Goal: Navigation & Orientation: Find specific page/section

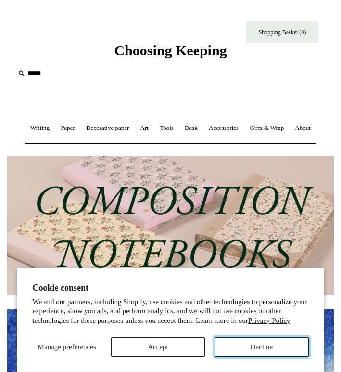
click at [240, 345] on button "Decline" at bounding box center [262, 347] width 94 height 19
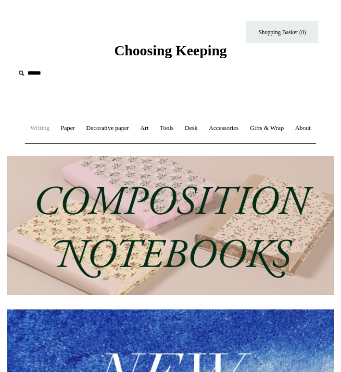
click at [54, 125] on link "Writing +" at bounding box center [40, 129] width 29 height 26
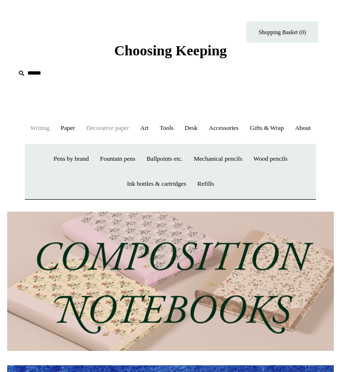
click at [116, 127] on link "Decorative paper +" at bounding box center [107, 129] width 52 height 26
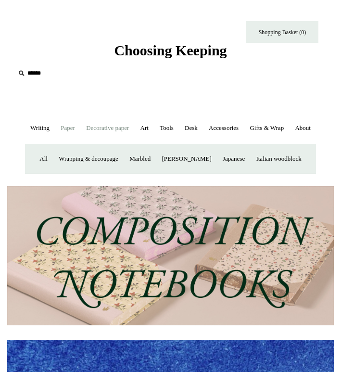
click at [75, 130] on link "Paper +" at bounding box center [68, 129] width 24 height 26
click at [70, 172] on link "Notebooks +" at bounding box center [51, 159] width 37 height 26
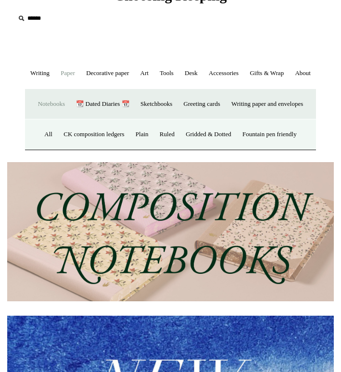
scroll to position [57, 0]
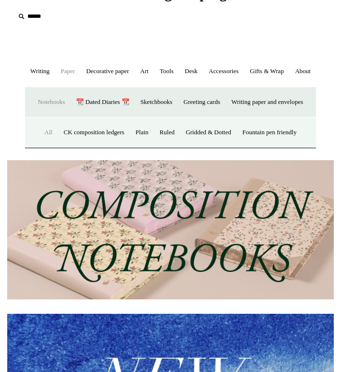
click at [46, 145] on link "All" at bounding box center [48, 133] width 18 height 26
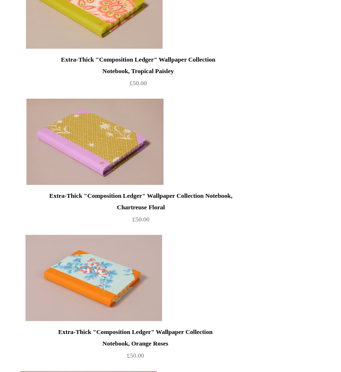
scroll to position [1834, 0]
